Goal: Find specific page/section: Find specific page/section

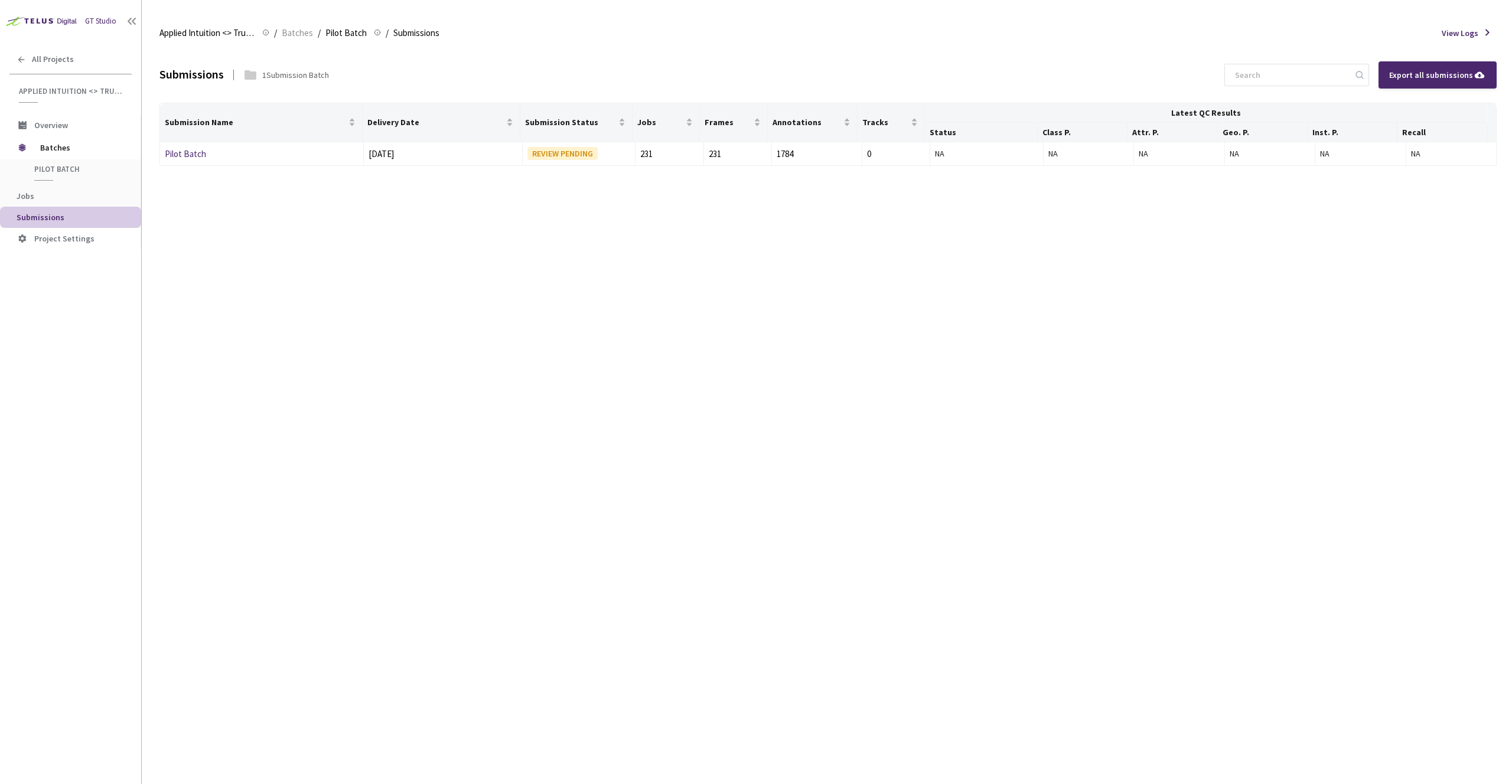
click at [134, 24] on icon at bounding box center [131, 21] width 12 height 12
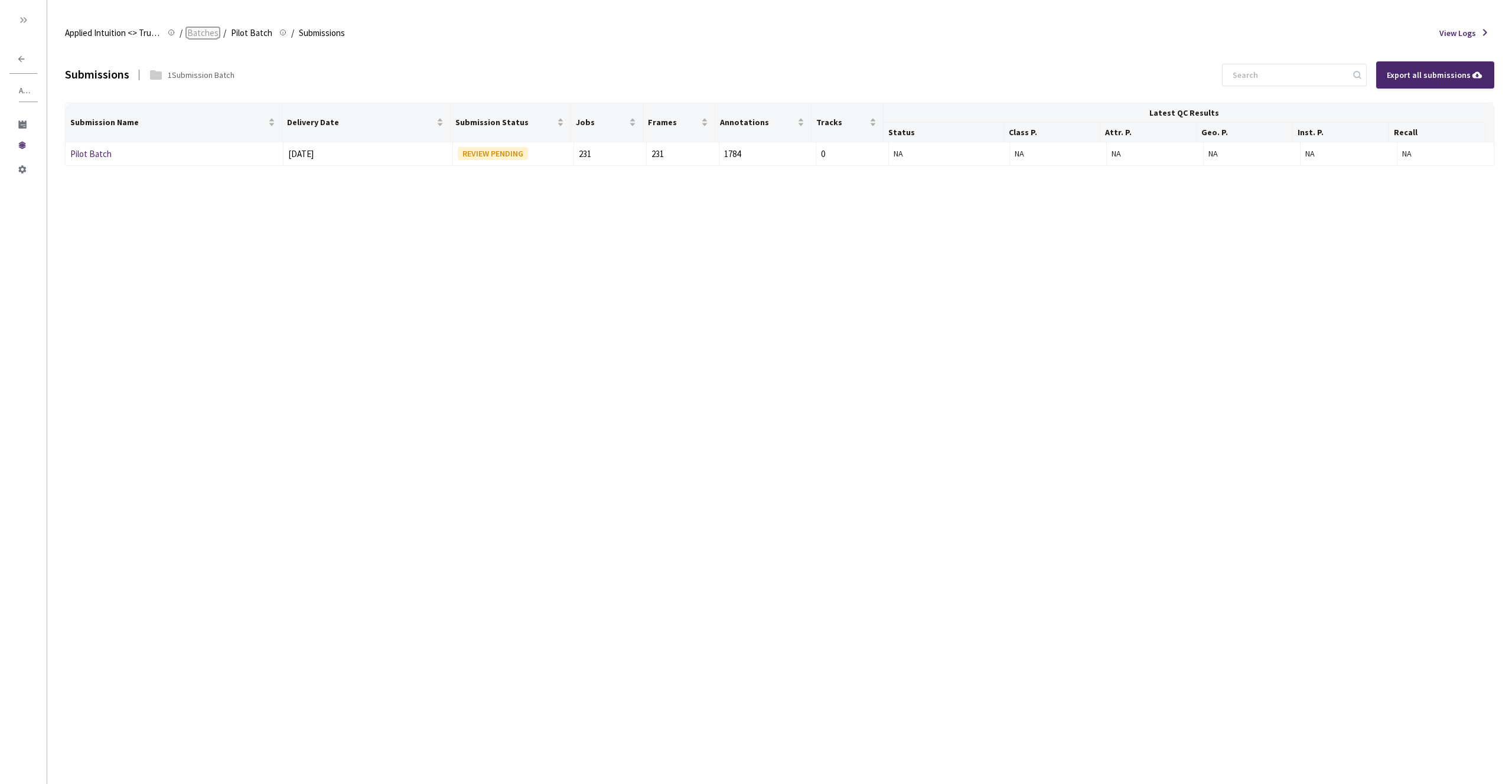
click at [187, 31] on span "Batches" at bounding box center [203, 33] width 32 height 14
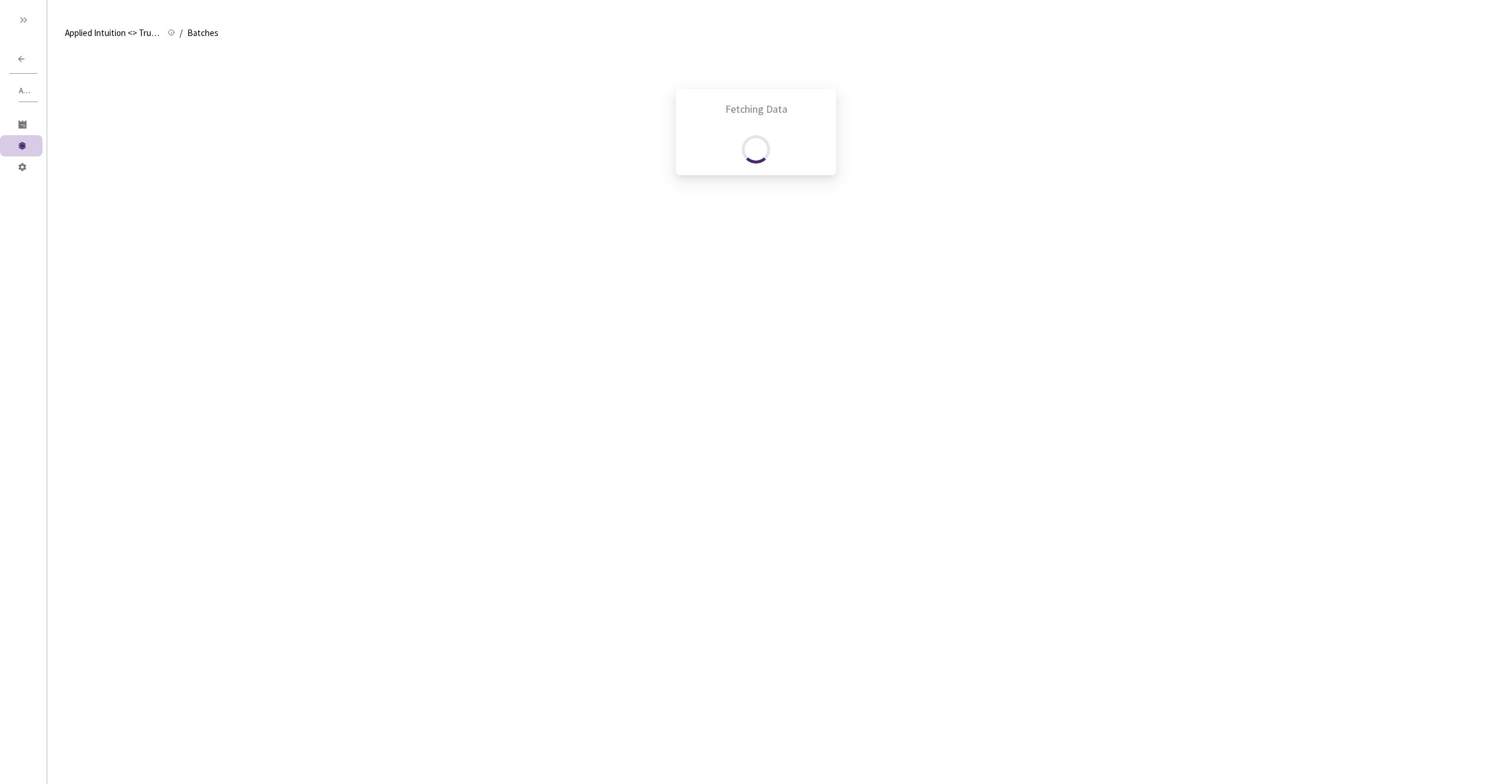
click at [146, 36] on div "Fetching Data" at bounding box center [756, 392] width 1512 height 784
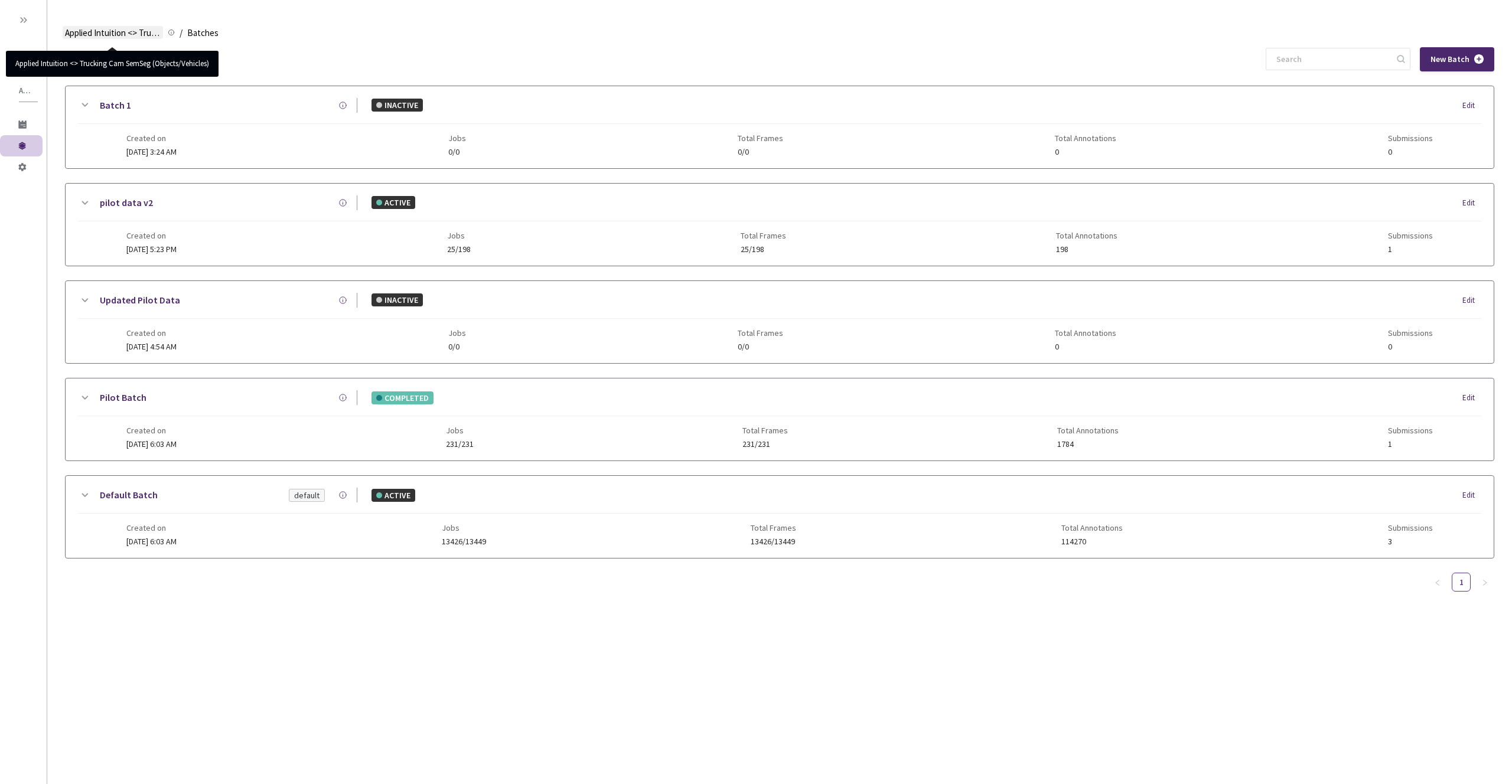
click at [152, 33] on span "Applied Intuition <> Trucking Cam SemSeg (Objects/Vehicles)" at bounding box center [113, 33] width 96 height 14
click at [173, 32] on icon at bounding box center [171, 33] width 7 height 7
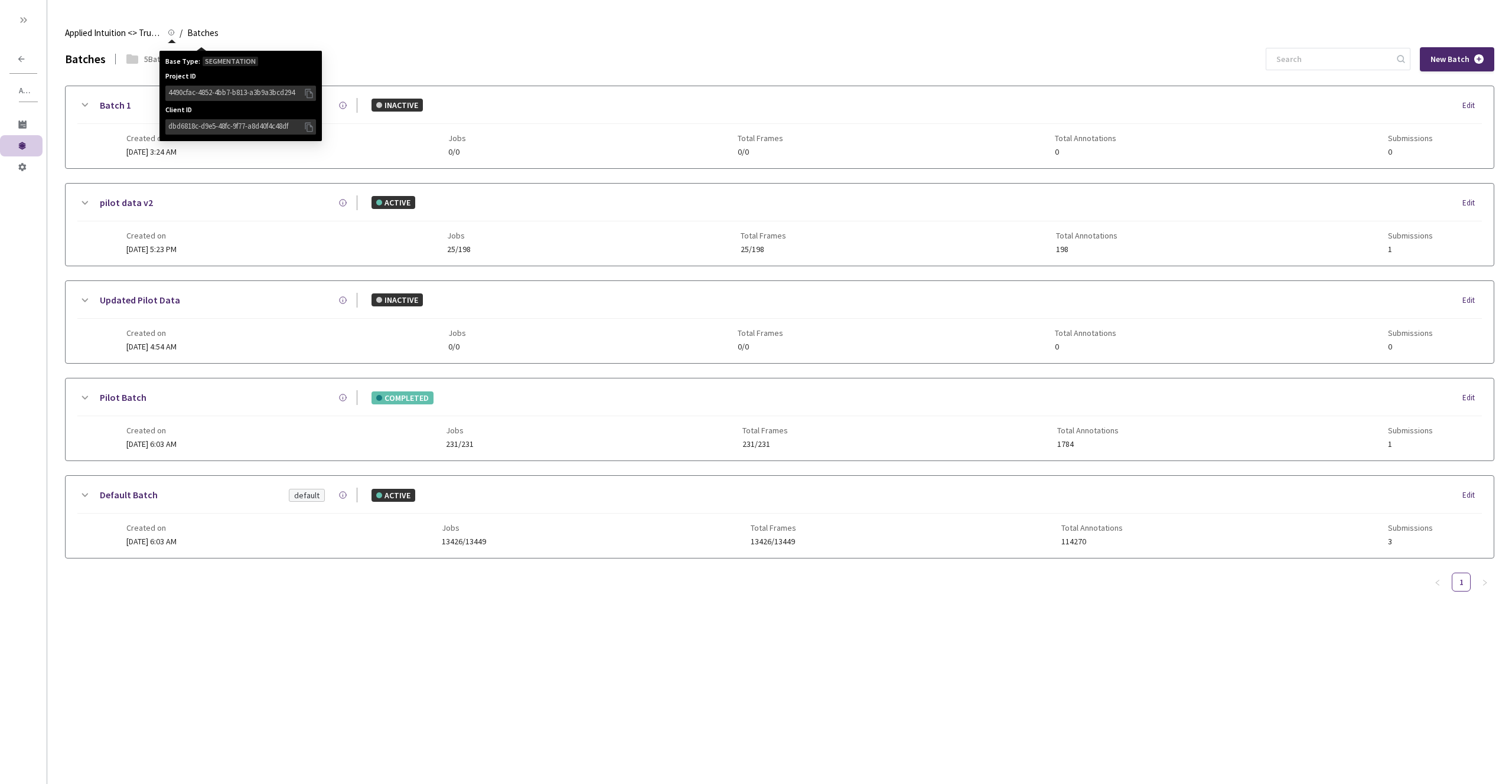
click at [303, 24] on div "Applied Intuition <> Trucking Cam SemSeg (Objects/Vehicles) Applied Intuition <…" at bounding box center [780, 33] width 1429 height 28
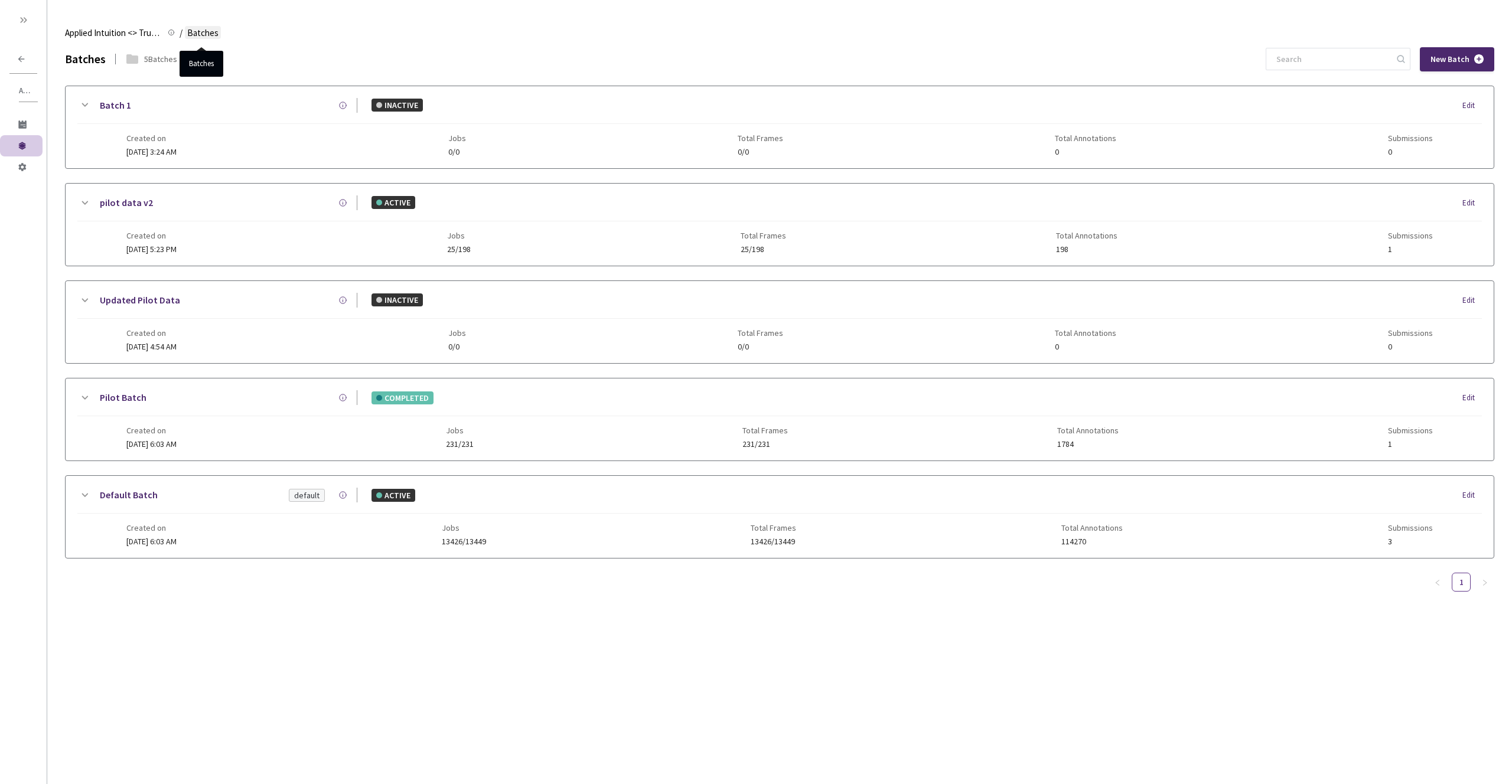
click at [215, 36] on span "Batches" at bounding box center [203, 33] width 32 height 14
click at [127, 395] on link "Pilot Batch" at bounding box center [123, 398] width 47 height 14
